Goal: Navigation & Orientation: Understand site structure

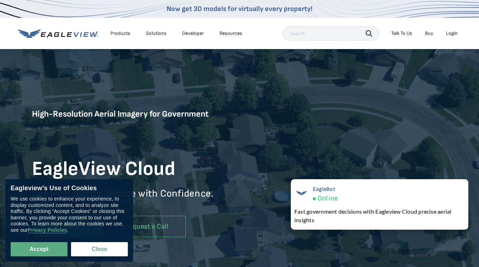
click at [120, 33] on div "Products" at bounding box center [120, 33] width 20 height 6
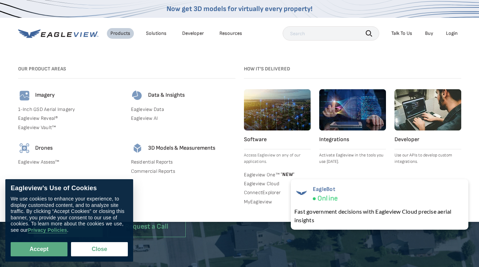
click at [156, 33] on div "Solutions" at bounding box center [156, 33] width 21 height 6
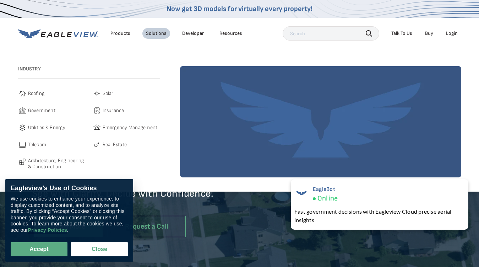
click at [230, 33] on div "Resources" at bounding box center [230, 33] width 23 height 6
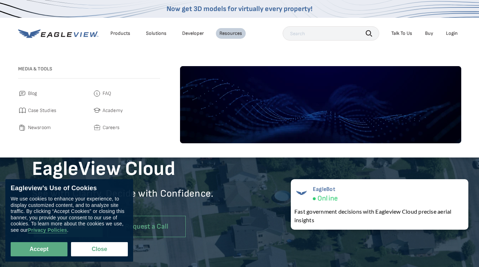
click at [369, 33] on icon "button" at bounding box center [369, 33] width 6 height 6
click at [401, 33] on div "Talk To Us" at bounding box center [401, 33] width 21 height 6
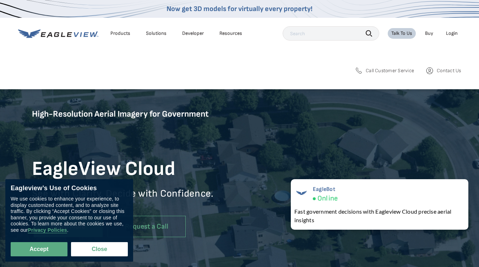
click at [451, 33] on div "Login" at bounding box center [452, 33] width 12 height 6
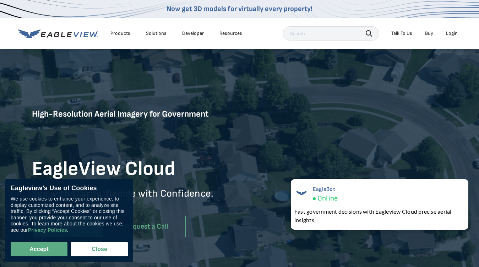
click at [39, 249] on button "Accept" at bounding box center [39, 249] width 57 height 14
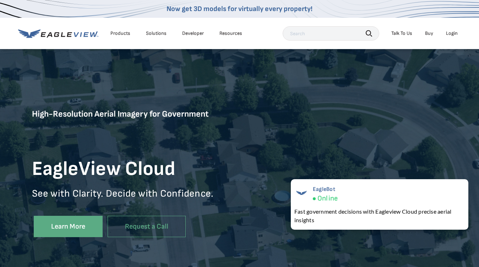
click at [99, 249] on button "Close" at bounding box center [98, 247] width 54 height 13
checkbox input "false"
click at [379, 204] on div "EagleBot Online Fast government decisions with Eagleview Cloud precise aerial i…" at bounding box center [379, 204] width 177 height 50
